Goal: Task Accomplishment & Management: Use online tool/utility

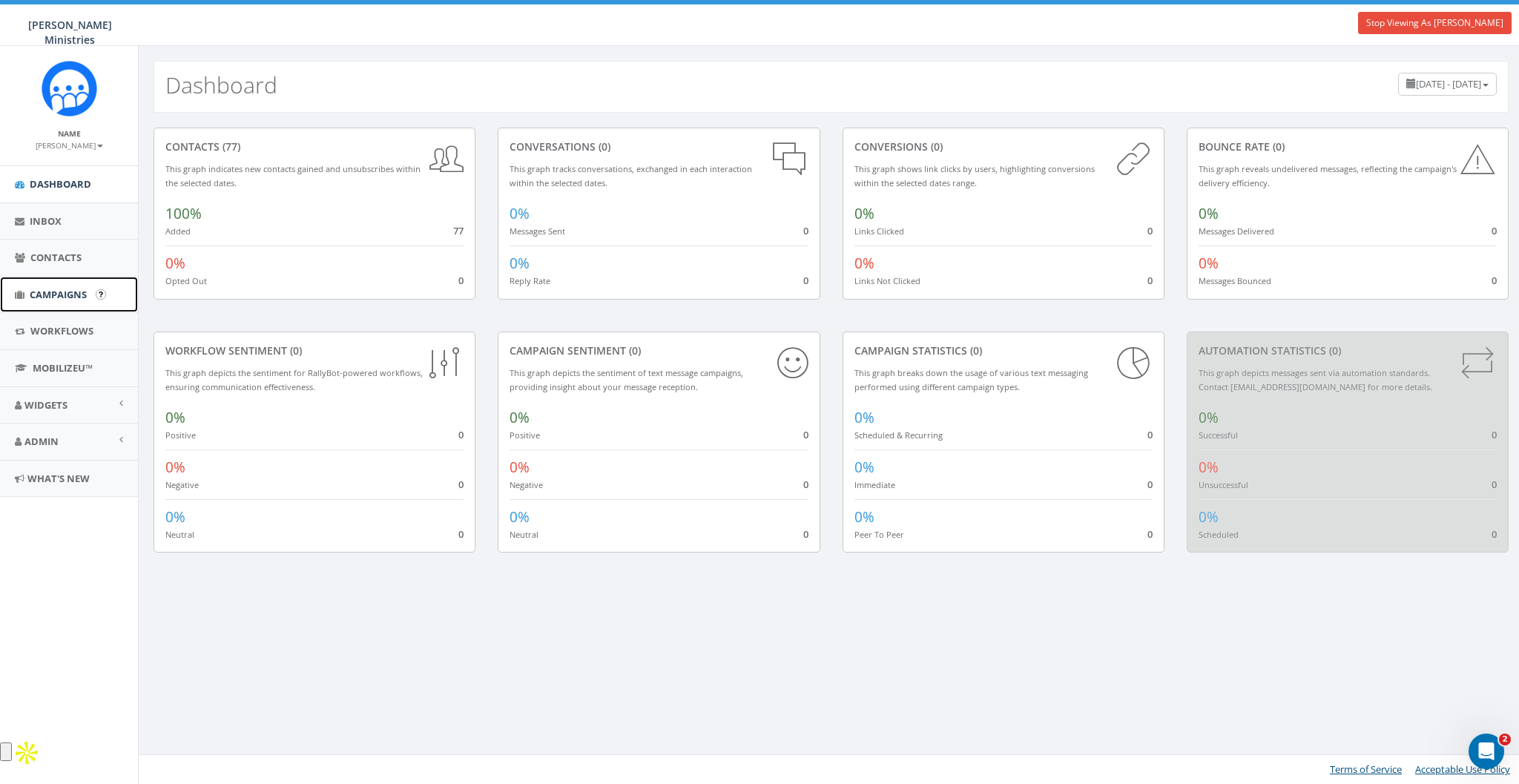
click at [43, 285] on link "Campaigns" at bounding box center [69, 295] width 138 height 36
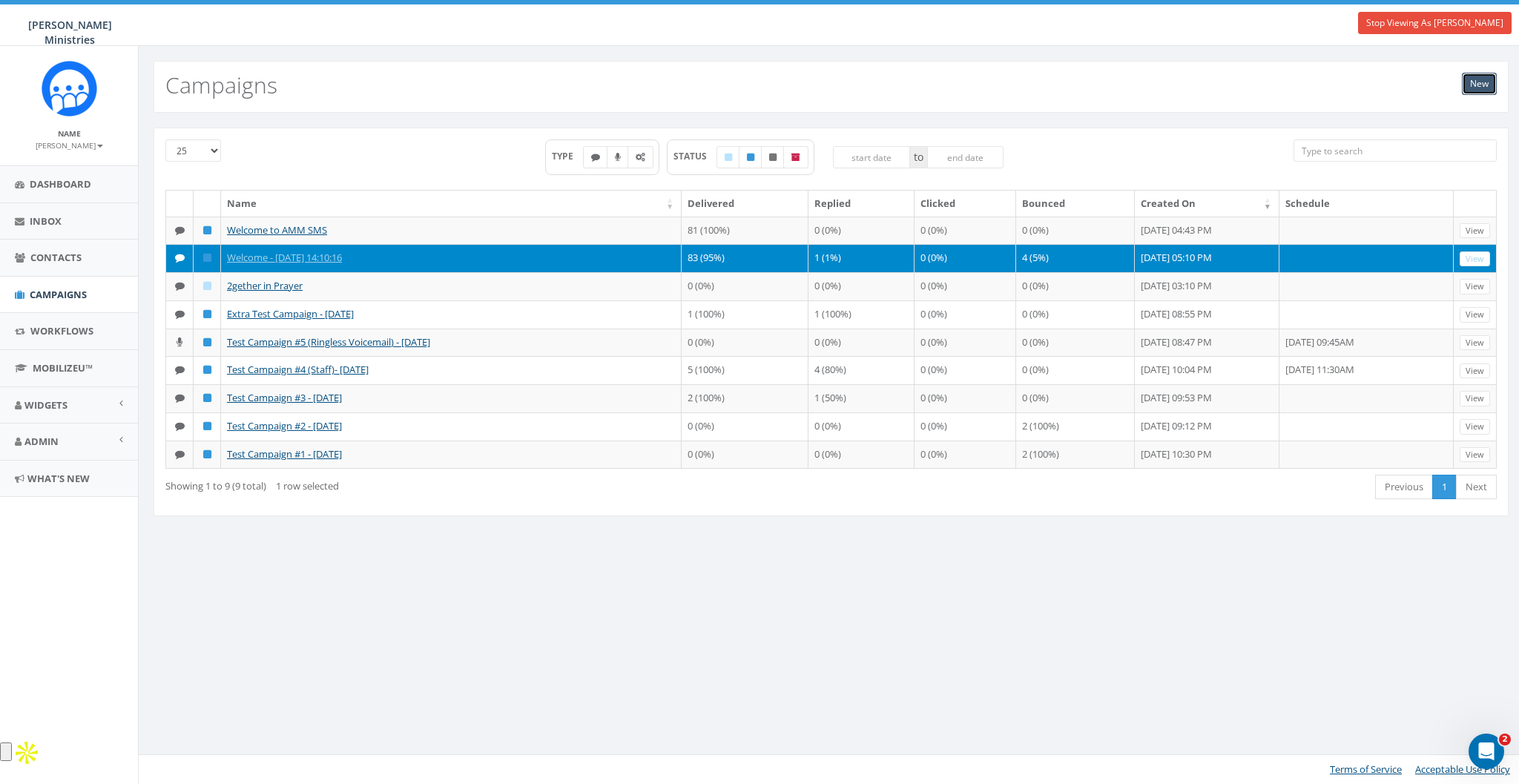
click at [1475, 85] on link "New" at bounding box center [1479, 84] width 35 height 22
